Goal: Obtain resource: Download file/media

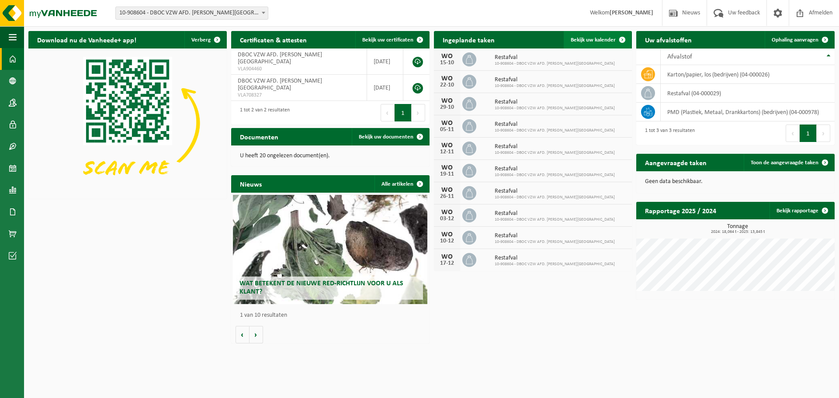
click at [590, 41] on span "Bekijk uw kalender" at bounding box center [593, 40] width 45 height 6
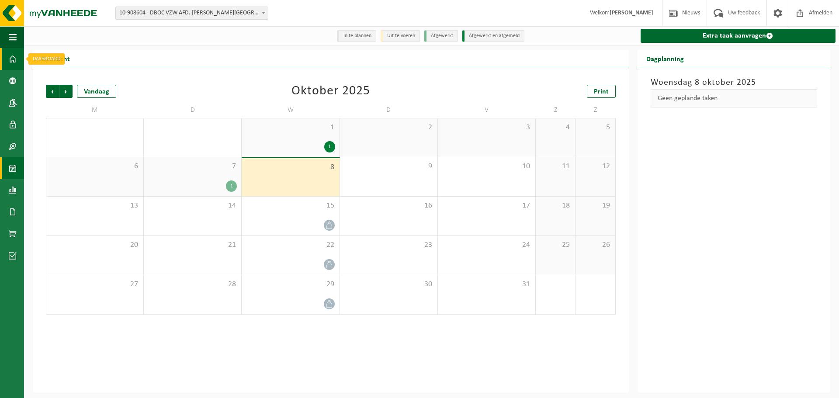
click at [10, 59] on span at bounding box center [13, 59] width 8 height 22
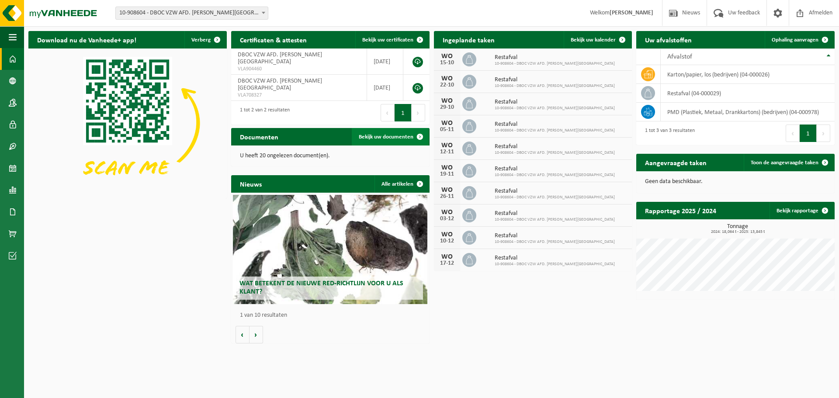
click at [395, 139] on span "Bekijk uw documenten" at bounding box center [386, 137] width 55 height 6
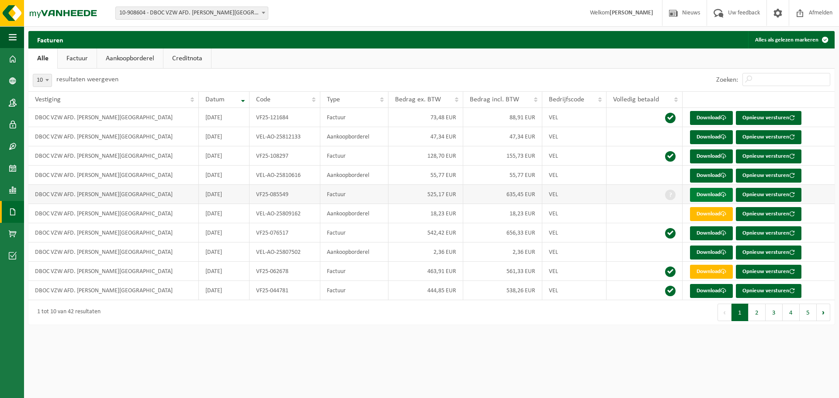
click at [715, 197] on link "Download" at bounding box center [711, 195] width 43 height 14
